Goal: Task Accomplishment & Management: Use online tool/utility

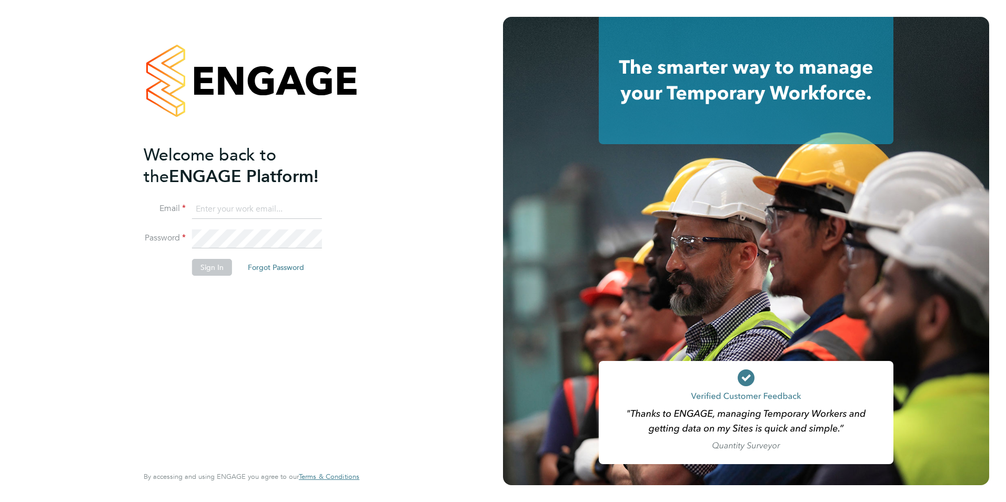
type input "Chloe.Whittall@linsco.com"
click at [221, 271] on button "Sign In" at bounding box center [212, 267] width 40 height 17
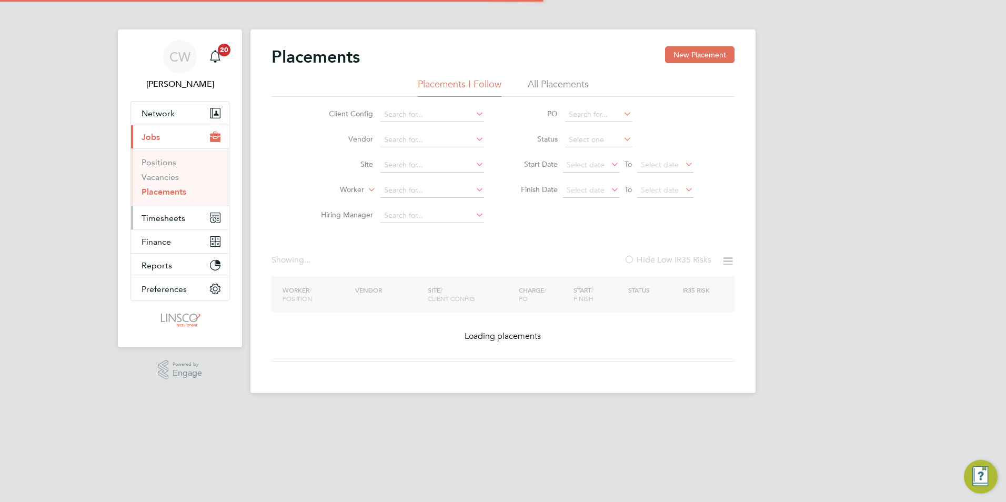
click at [181, 213] on span "Timesheets" at bounding box center [163, 218] width 44 height 10
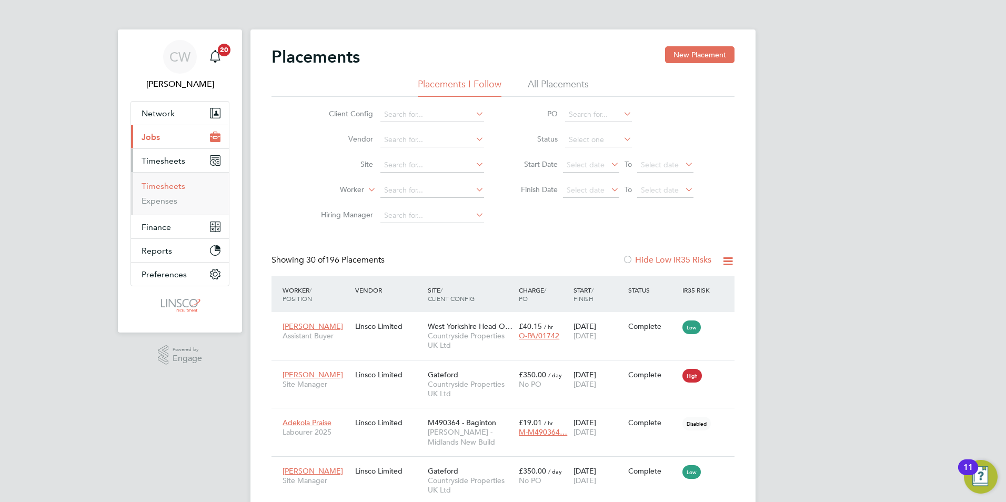
click at [170, 186] on link "Timesheets" at bounding box center [163, 186] width 44 height 10
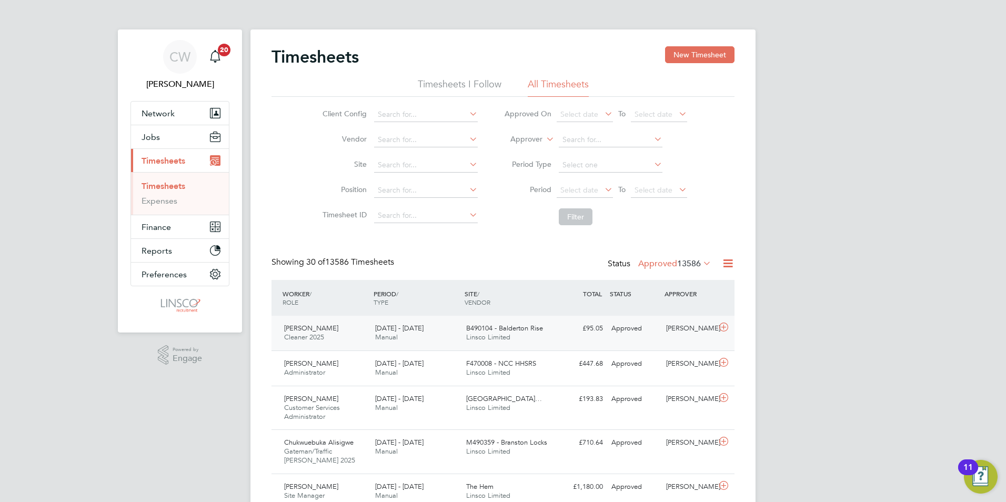
click at [358, 325] on div "[PERSON_NAME] Cleaner 2025 [DATE] - [DATE]" at bounding box center [325, 333] width 91 height 26
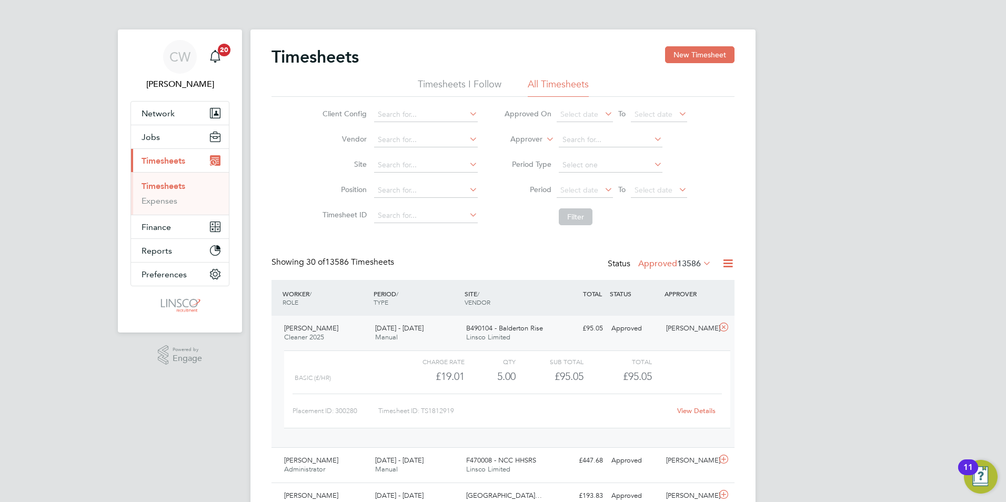
click at [695, 411] on link "View Details" at bounding box center [696, 410] width 38 height 9
